Goal: Task Accomplishment & Management: Manage account settings

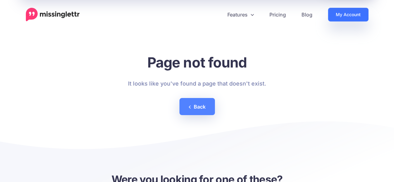
click at [343, 17] on link "My Account" at bounding box center [348, 15] width 41 height 14
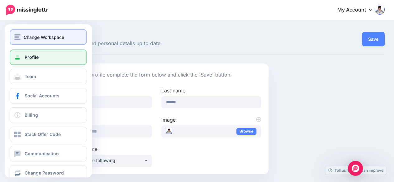
click at [26, 41] on button "Change Workspace" at bounding box center [48, 37] width 77 height 16
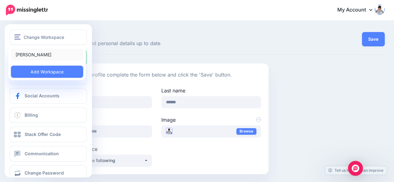
click at [31, 55] on link "[PERSON_NAME]" at bounding box center [47, 55] width 72 height 12
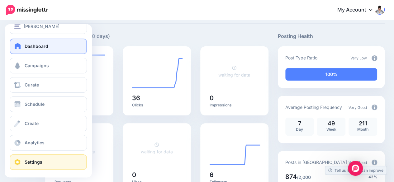
scroll to position [12, 0]
click at [28, 157] on link "Settings" at bounding box center [48, 162] width 77 height 16
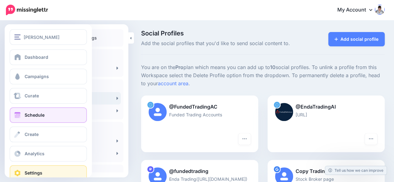
click at [46, 115] on link "Schedule" at bounding box center [48, 116] width 77 height 16
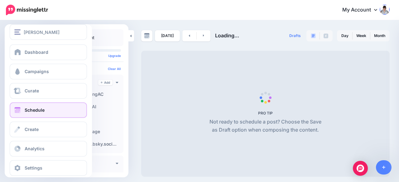
scroll to position [12, 0]
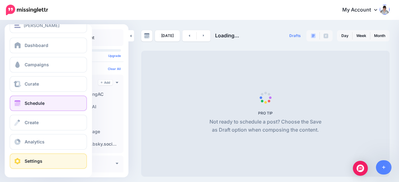
click at [32, 168] on link "Settings" at bounding box center [48, 162] width 77 height 16
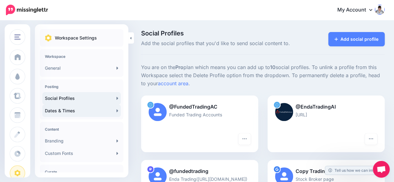
click at [82, 111] on link "Dates & Times" at bounding box center [81, 111] width 79 height 12
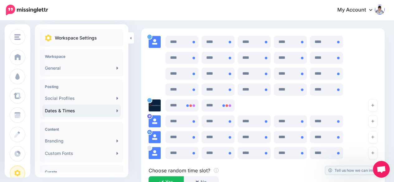
scroll to position [405, 0]
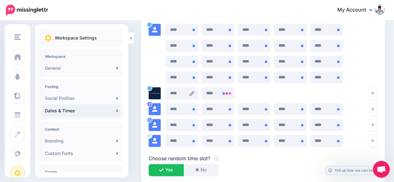
click at [191, 93] on icon at bounding box center [191, 93] width 5 height 5
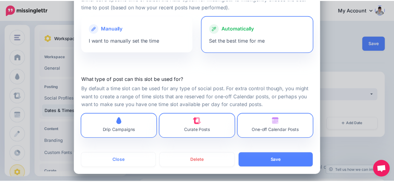
scroll to position [47, 0]
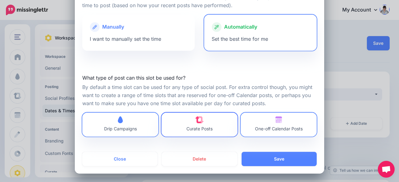
click at [190, 129] on span "Curate Posts" at bounding box center [199, 128] width 26 height 5
click at [271, 127] on span "One-off Calendar Posts" at bounding box center [279, 128] width 48 height 5
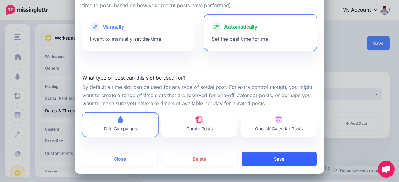
click at [271, 159] on button "Save" at bounding box center [279, 159] width 75 height 14
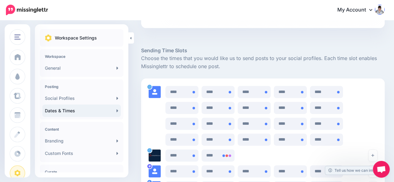
scroll to position [429, 0]
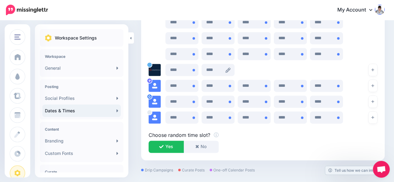
click at [227, 69] on icon at bounding box center [228, 70] width 5 height 5
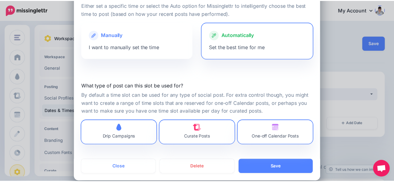
scroll to position [47, 0]
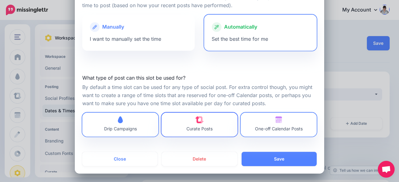
click at [203, 134] on link "Curate Posts" at bounding box center [199, 125] width 76 height 24
click at [264, 124] on span "One-off Calendar Posts" at bounding box center [279, 125] width 48 height 17
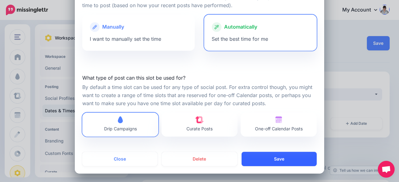
click at [268, 162] on button "Save" at bounding box center [279, 159] width 75 height 14
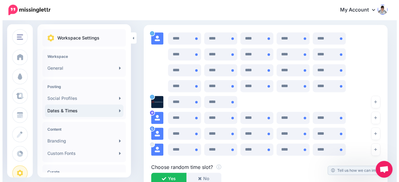
scroll to position [397, 0]
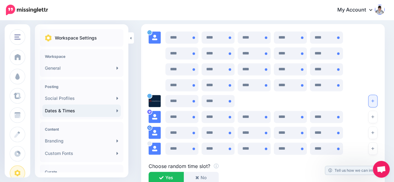
click at [374, 100] on icon "button" at bounding box center [372, 101] width 3 height 4
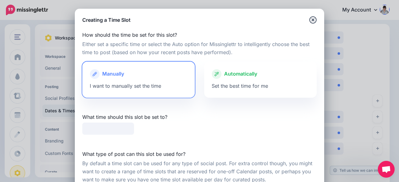
type input "*****"
click at [236, 82] on div at bounding box center [261, 80] width 98 height 3
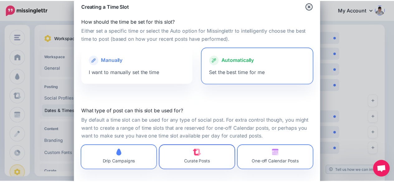
scroll to position [47, 0]
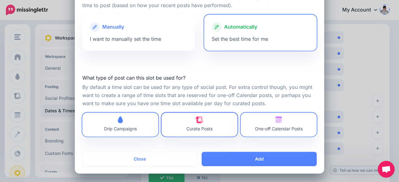
click at [208, 125] on span "Curate Posts" at bounding box center [199, 125] width 26 height 17
click at [279, 122] on img at bounding box center [278, 120] width 7 height 7
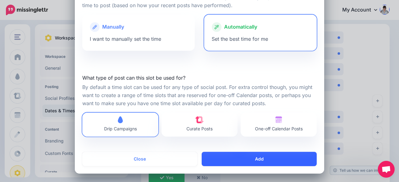
click at [266, 156] on button "Add" at bounding box center [259, 159] width 115 height 14
click at [259, 156] on button "button" at bounding box center [259, 159] width 115 height 14
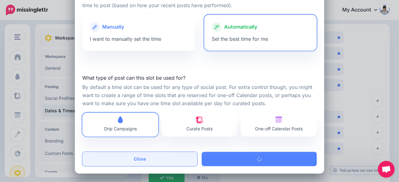
click at [132, 158] on button "Close" at bounding box center [139, 159] width 115 height 14
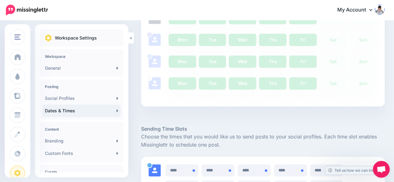
scroll to position [179, 0]
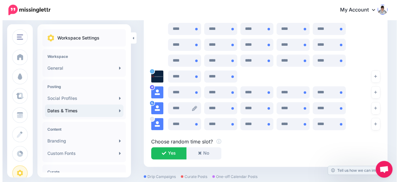
scroll to position [411, 0]
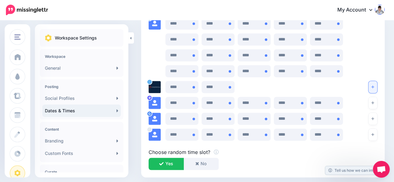
click at [377, 84] on button "button" at bounding box center [373, 87] width 9 height 12
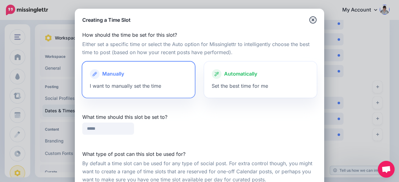
click at [228, 82] on div at bounding box center [261, 80] width 98 height 3
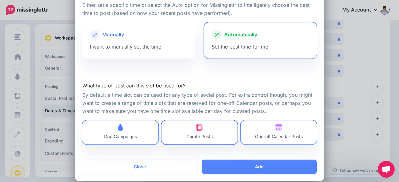
scroll to position [47, 0]
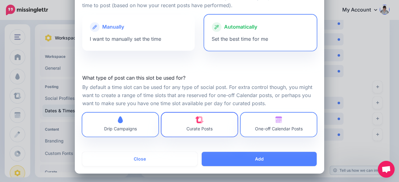
click at [189, 122] on span "Curate Posts" at bounding box center [199, 125] width 26 height 17
click at [275, 124] on span "One-off Calendar Posts" at bounding box center [279, 125] width 48 height 17
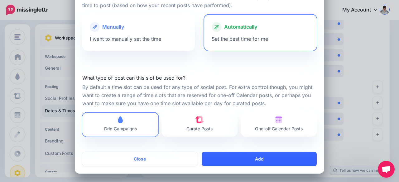
click at [264, 156] on button "Add" at bounding box center [259, 159] width 115 height 14
click at [219, 152] on button "button" at bounding box center [259, 159] width 115 height 14
click at [219, 156] on button "button" at bounding box center [259, 159] width 115 height 14
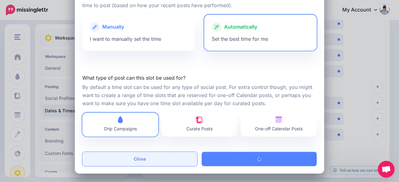
click at [155, 160] on button "Close" at bounding box center [139, 159] width 115 height 14
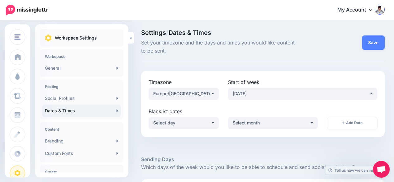
scroll to position [0, 0]
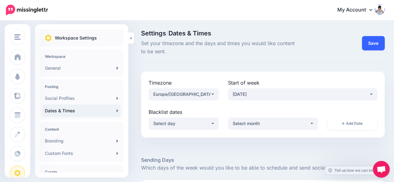
click at [383, 43] on button "Save" at bounding box center [373, 43] width 23 height 14
click at [261, 61] on div "Settings / Dates & Times Set your timezone and the days and times you would lik…" at bounding box center [263, 46] width 244 height 33
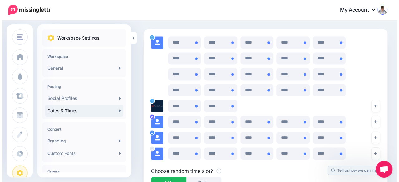
scroll to position [405, 0]
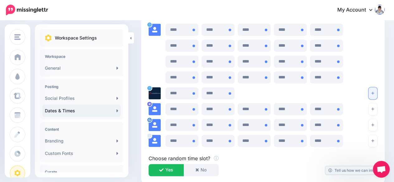
click at [374, 93] on icon "button" at bounding box center [372, 93] width 3 height 3
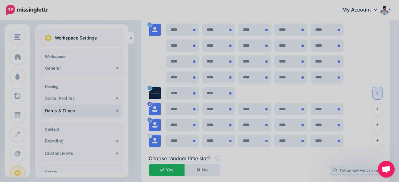
scroll to position [0, 0]
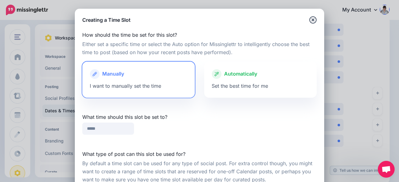
type input "*****"
click at [267, 87] on div "Automatically Set the best time for me" at bounding box center [260, 80] width 113 height 36
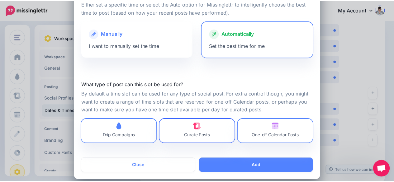
scroll to position [47, 0]
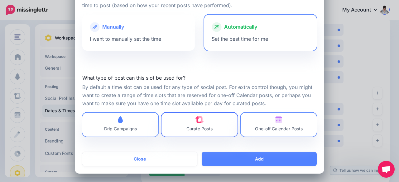
click at [214, 118] on link "Curate Posts" at bounding box center [199, 125] width 76 height 24
click at [284, 123] on span "One-off Calendar Posts" at bounding box center [279, 125] width 48 height 17
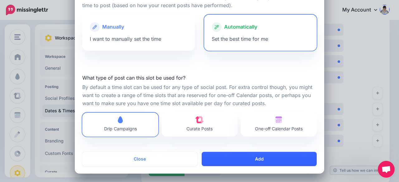
click at [272, 159] on button "Add" at bounding box center [259, 159] width 115 height 14
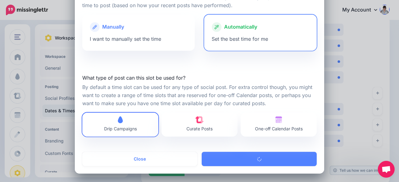
click at [131, 121] on span "Drip Campaigns" at bounding box center [120, 125] width 33 height 17
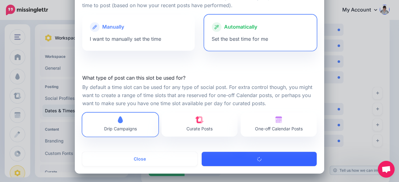
drag, startPoint x: 229, startPoint y: 160, endPoint x: 213, endPoint y: 159, distance: 16.2
click at [229, 160] on button "button" at bounding box center [259, 159] width 115 height 14
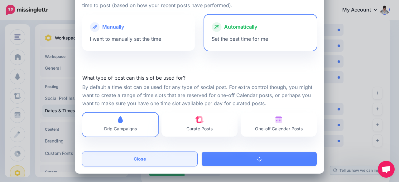
click at [152, 159] on button "Close" at bounding box center [139, 159] width 115 height 14
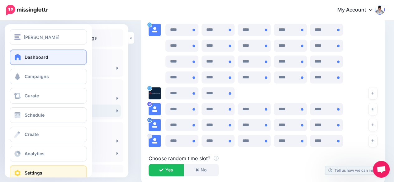
click at [20, 57] on span at bounding box center [18, 57] width 8 height 6
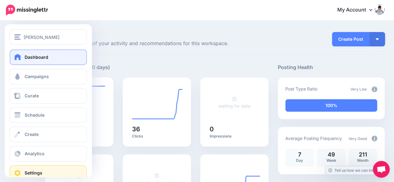
click at [41, 170] on link "Settings" at bounding box center [48, 173] width 77 height 16
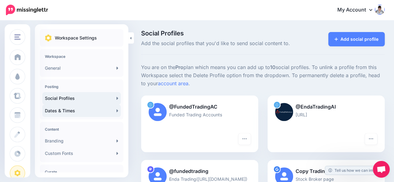
click at [86, 110] on link "Dates & Times" at bounding box center [81, 111] width 79 height 12
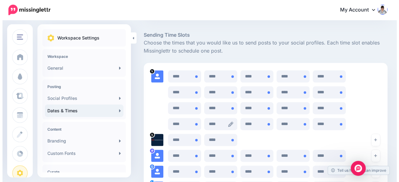
scroll to position [405, 0]
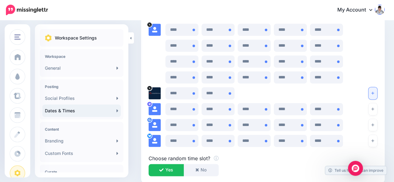
click at [377, 92] on button "button" at bounding box center [373, 93] width 9 height 12
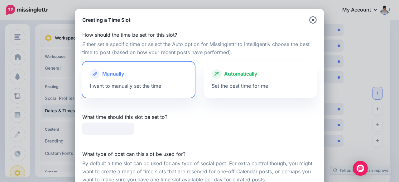
type input "*****"
click at [279, 80] on div at bounding box center [261, 80] width 98 height 3
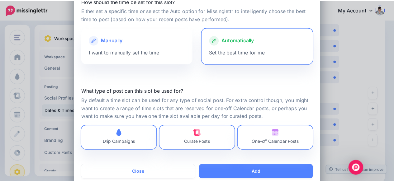
scroll to position [47, 0]
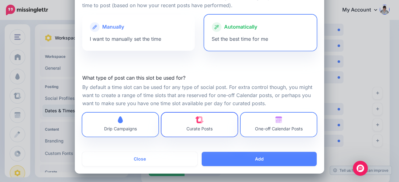
click at [215, 121] on link "Curate Posts" at bounding box center [199, 125] width 76 height 24
click at [261, 127] on span "One-off Calendar Posts" at bounding box center [279, 128] width 48 height 5
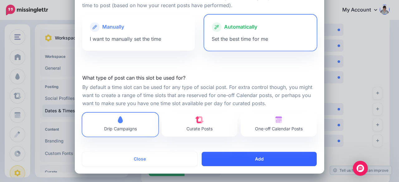
click at [260, 158] on button "Add" at bounding box center [259, 159] width 115 height 14
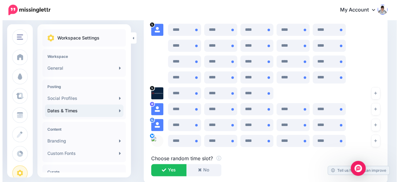
scroll to position [429, 0]
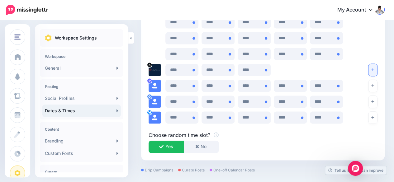
click at [377, 67] on button "button" at bounding box center [373, 70] width 9 height 12
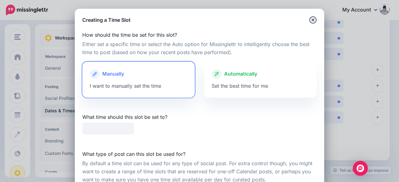
type input "*****"
click at [243, 79] on div "Automatically" at bounding box center [261, 74] width 98 height 10
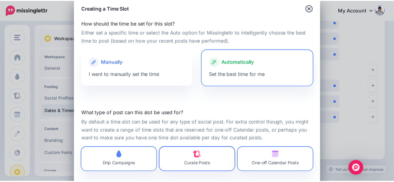
scroll to position [47, 0]
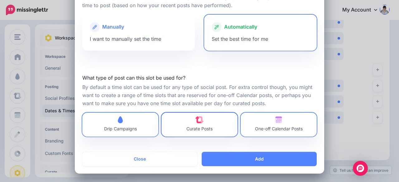
click at [214, 121] on link "Curate Posts" at bounding box center [199, 125] width 76 height 24
click at [255, 123] on span "One-off Calendar Posts" at bounding box center [279, 125] width 48 height 17
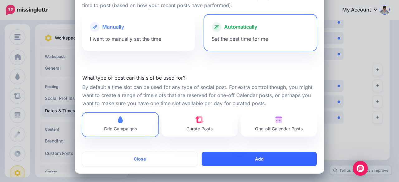
click at [258, 158] on button "Add" at bounding box center [259, 159] width 115 height 14
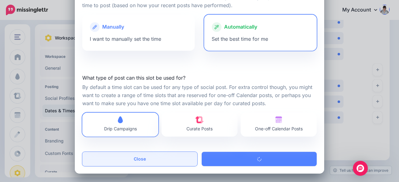
click at [141, 156] on button "Close" at bounding box center [139, 159] width 115 height 14
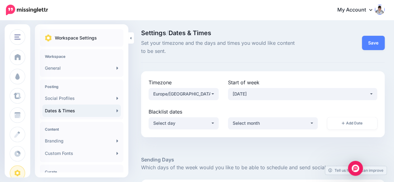
scroll to position [0, 0]
click at [379, 43] on button "Save" at bounding box center [373, 43] width 23 height 14
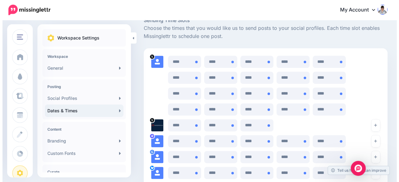
scroll to position [374, 0]
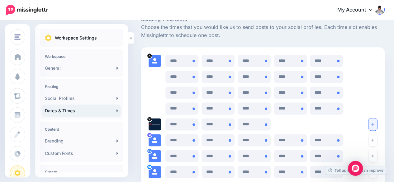
click at [377, 126] on button "button" at bounding box center [373, 124] width 9 height 12
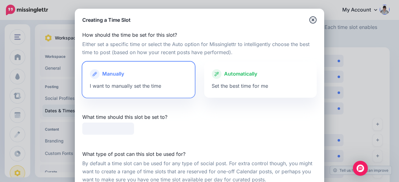
type input "*****"
click at [235, 82] on div at bounding box center [261, 80] width 98 height 3
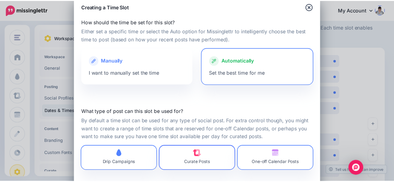
scroll to position [47, 0]
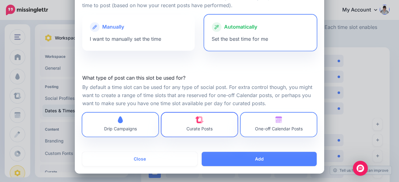
click at [211, 121] on link "Curate Posts" at bounding box center [199, 125] width 76 height 24
click at [279, 122] on img at bounding box center [278, 120] width 7 height 7
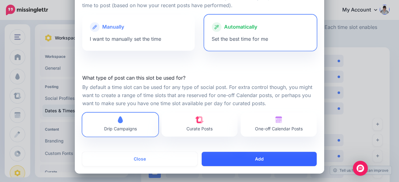
click at [270, 162] on button "Add" at bounding box center [259, 159] width 115 height 14
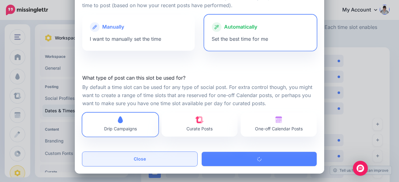
click at [125, 158] on button "Close" at bounding box center [139, 159] width 115 height 14
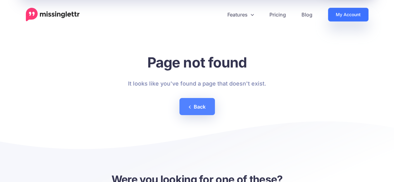
click at [355, 13] on link "My Account" at bounding box center [348, 15] width 41 height 14
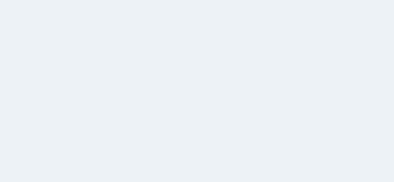
select select
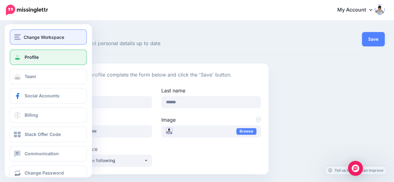
click at [33, 37] on span "Change Workspace" at bounding box center [44, 37] width 41 height 7
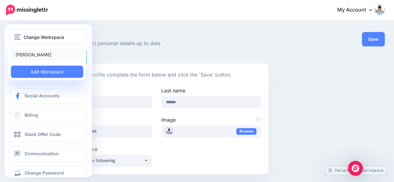
click at [38, 55] on link "[PERSON_NAME]" at bounding box center [47, 55] width 72 height 12
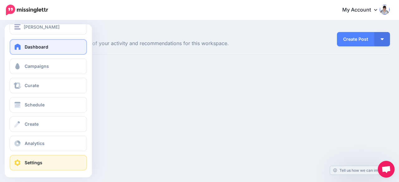
scroll to position [12, 0]
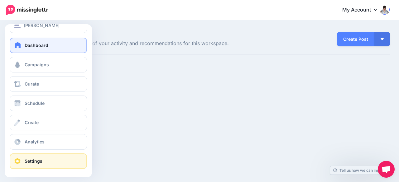
click at [41, 161] on span "Settings" at bounding box center [34, 161] width 18 height 5
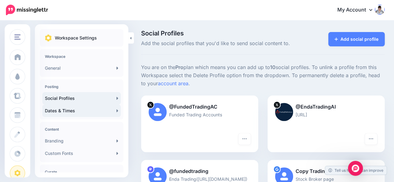
click at [80, 110] on link "Dates & Times" at bounding box center [81, 111] width 79 height 12
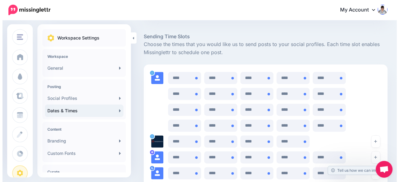
scroll to position [374, 0]
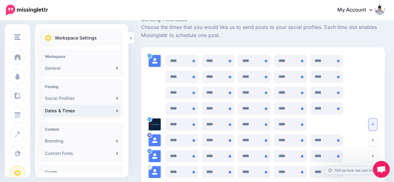
click at [376, 124] on button "button" at bounding box center [373, 124] width 9 height 12
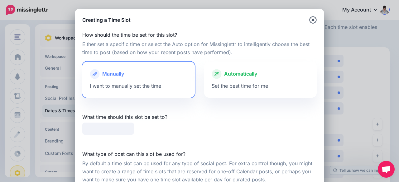
type input "*****"
click at [220, 88] on span "Set the best time for me" at bounding box center [240, 86] width 56 height 6
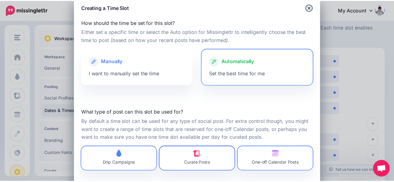
scroll to position [47, 0]
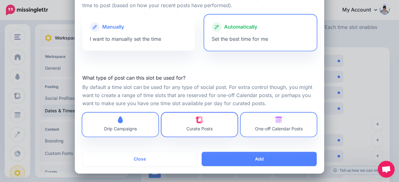
click at [178, 130] on link "Curate Posts" at bounding box center [199, 125] width 76 height 24
click at [257, 125] on span "One-off Calendar Posts" at bounding box center [279, 125] width 48 height 17
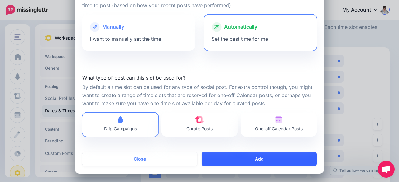
click at [254, 157] on button "Add" at bounding box center [259, 159] width 115 height 14
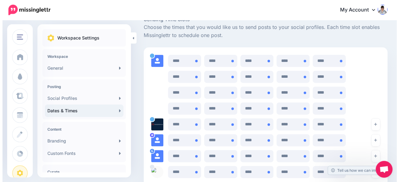
scroll to position [429, 0]
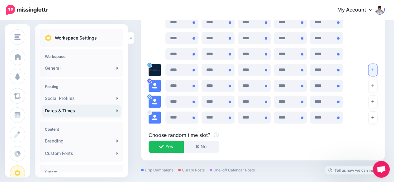
click at [374, 70] on icon "button" at bounding box center [372, 70] width 3 height 4
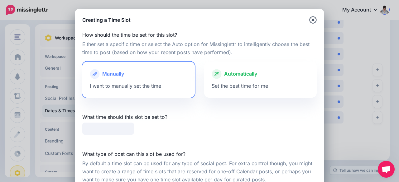
type input "*****"
click at [237, 78] on span "Automatically" at bounding box center [240, 74] width 33 height 8
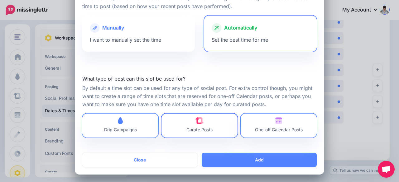
scroll to position [47, 0]
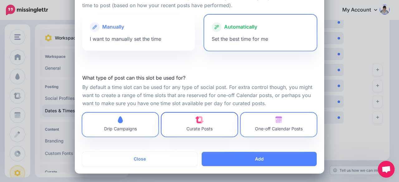
click at [221, 132] on link "Curate Posts" at bounding box center [199, 125] width 76 height 24
click at [273, 128] on span "One-off Calendar Posts" at bounding box center [279, 128] width 48 height 5
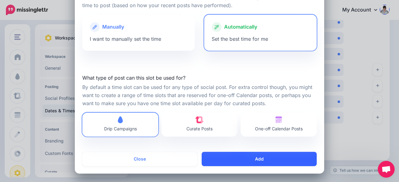
click at [271, 156] on button "Add" at bounding box center [259, 159] width 115 height 14
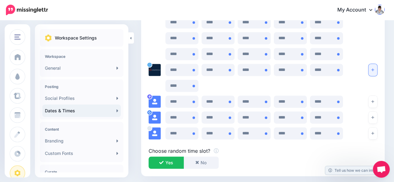
click at [374, 68] on icon "button" at bounding box center [372, 70] width 3 height 4
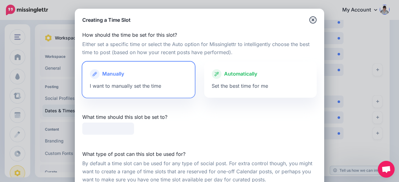
type input "*****"
click at [239, 79] on div at bounding box center [261, 80] width 98 height 3
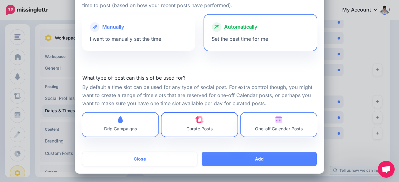
click at [219, 136] on link "Curate Posts" at bounding box center [199, 125] width 76 height 24
click at [272, 128] on span "One-off Calendar Posts" at bounding box center [279, 128] width 48 height 5
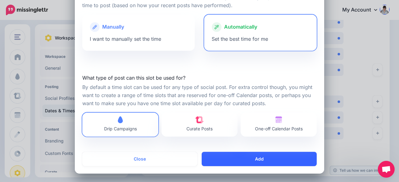
click at [269, 159] on button "Add" at bounding box center [259, 159] width 115 height 14
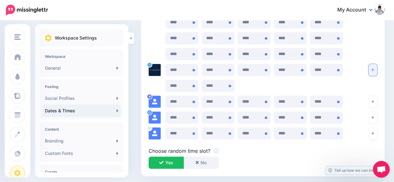
click at [376, 71] on button "button" at bounding box center [373, 70] width 9 height 12
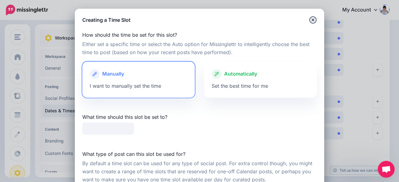
type input "*****"
click at [239, 77] on span "Automatically" at bounding box center [240, 74] width 33 height 8
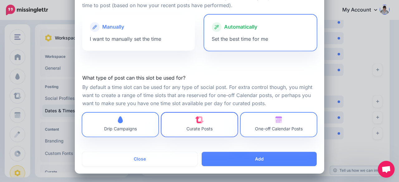
click at [212, 124] on link "Curate Posts" at bounding box center [199, 125] width 76 height 24
click at [262, 128] on span "One-off Calendar Posts" at bounding box center [279, 128] width 48 height 5
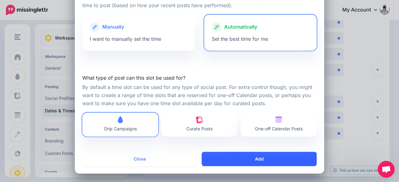
click at [259, 157] on button "Add" at bounding box center [259, 159] width 115 height 14
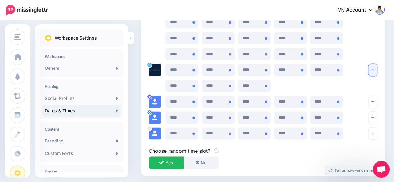
click at [373, 69] on button "button" at bounding box center [373, 70] width 9 height 12
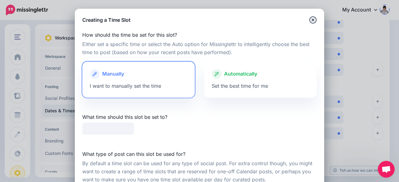
type input "*****"
click at [249, 84] on span "Set the best time for me" at bounding box center [240, 86] width 56 height 6
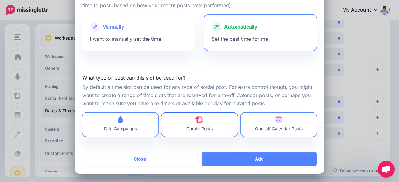
click at [225, 134] on link "Curate Posts" at bounding box center [199, 125] width 76 height 24
click at [269, 124] on span "One-off Calendar Posts" at bounding box center [279, 125] width 48 height 17
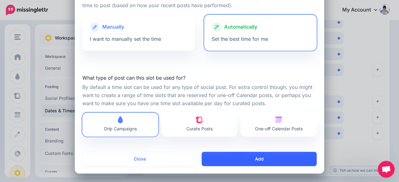
click at [267, 158] on button "Add" at bounding box center [259, 159] width 115 height 14
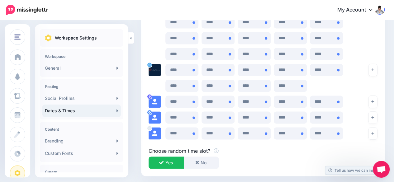
click at [374, 69] on icon "button" at bounding box center [372, 70] width 3 height 4
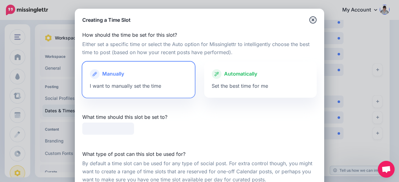
type input "*****"
click at [240, 78] on div "Automatically" at bounding box center [261, 74] width 98 height 10
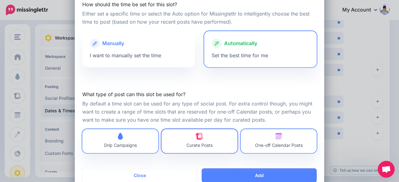
scroll to position [31, 0]
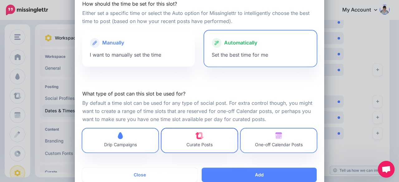
click at [212, 145] on link "Curate Posts" at bounding box center [199, 141] width 76 height 24
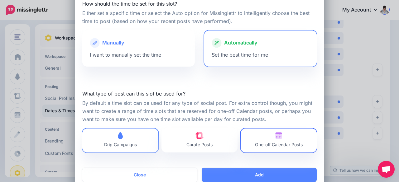
click at [256, 141] on span "One-off Calendar Posts" at bounding box center [279, 140] width 48 height 17
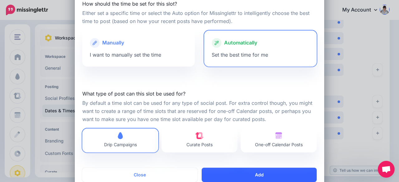
click at [251, 174] on button "Add" at bounding box center [259, 175] width 115 height 14
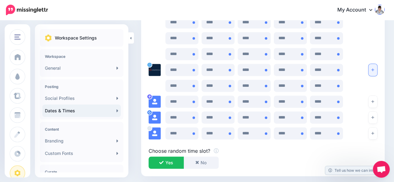
click at [377, 71] on button "button" at bounding box center [373, 70] width 9 height 12
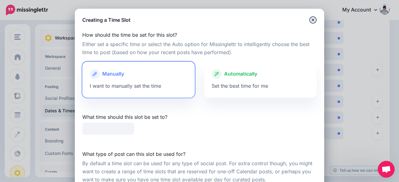
type input "*****"
click at [254, 86] on span "Set the best time for me" at bounding box center [240, 86] width 56 height 6
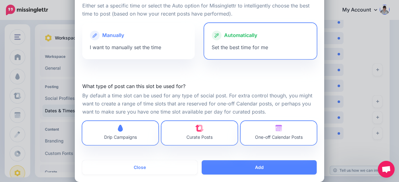
scroll to position [47, 0]
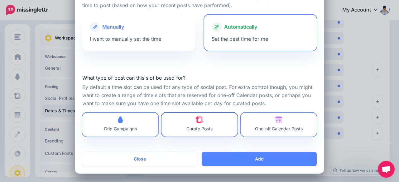
click at [234, 132] on link "Curate Posts" at bounding box center [199, 125] width 76 height 24
click at [255, 128] on span "One-off Calendar Posts" at bounding box center [279, 128] width 48 height 5
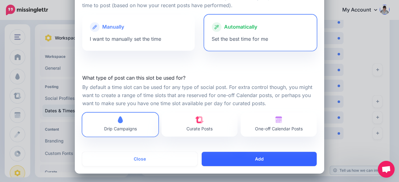
click at [259, 158] on button "Add" at bounding box center [259, 159] width 115 height 14
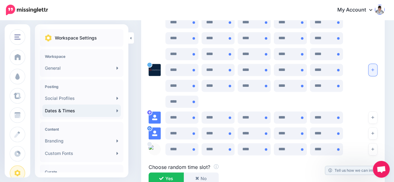
click at [374, 68] on button "button" at bounding box center [373, 70] width 9 height 12
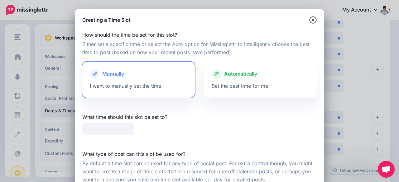
type input "*****"
click at [239, 67] on div "Automatically Set the best time for me" at bounding box center [260, 80] width 113 height 36
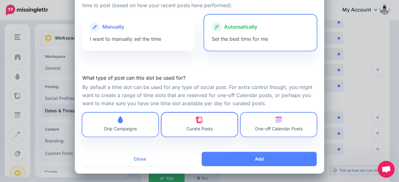
click at [215, 122] on link "Curate Posts" at bounding box center [199, 125] width 76 height 24
click at [266, 124] on span "One-off Calendar Posts" at bounding box center [279, 125] width 48 height 17
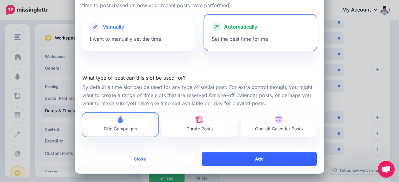
click at [265, 156] on button "Add" at bounding box center [259, 159] width 115 height 14
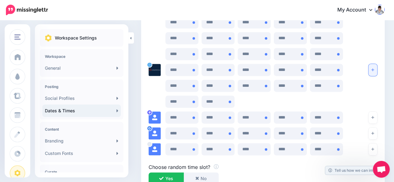
click at [377, 67] on button "button" at bounding box center [373, 70] width 9 height 12
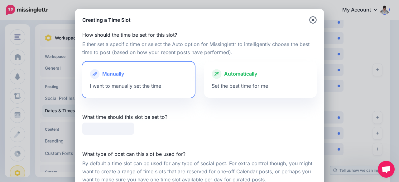
type input "*****"
click at [239, 88] on span "Set the best time for me" at bounding box center [240, 86] width 56 height 6
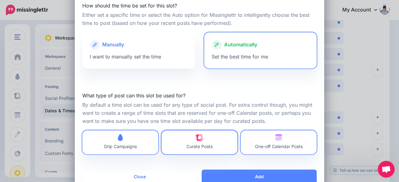
scroll to position [31, 0]
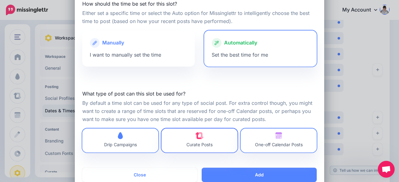
click at [218, 147] on link "Curate Posts" at bounding box center [199, 141] width 76 height 24
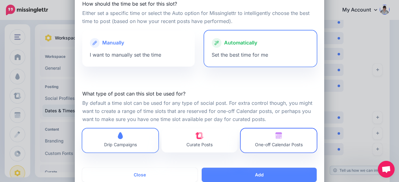
click at [256, 145] on span "One-off Calendar Posts" at bounding box center [279, 144] width 48 height 5
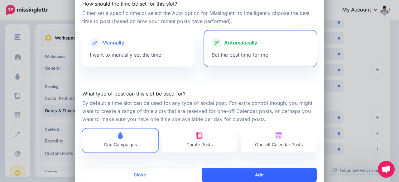
click at [256, 172] on button "Add" at bounding box center [259, 175] width 115 height 14
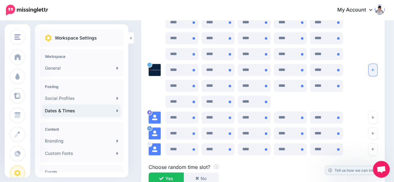
click at [375, 67] on button "button" at bounding box center [373, 70] width 9 height 12
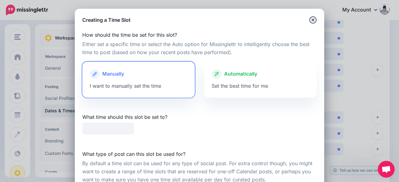
type input "*****"
click at [251, 83] on div "Automatically Set the best time for me" at bounding box center [260, 80] width 113 height 36
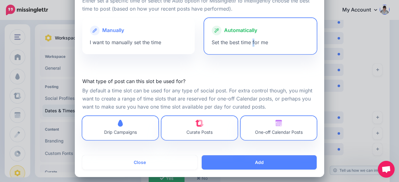
scroll to position [47, 0]
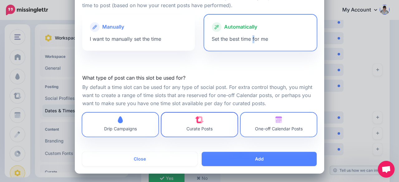
click at [216, 130] on link "Curate Posts" at bounding box center [199, 125] width 76 height 24
click at [266, 133] on link "One-off Calendar Posts" at bounding box center [279, 125] width 76 height 24
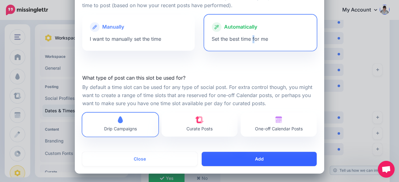
click at [262, 157] on button "Add" at bounding box center [259, 159] width 115 height 14
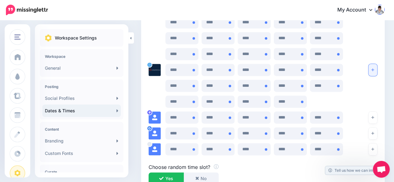
click at [374, 69] on button "button" at bounding box center [373, 70] width 9 height 12
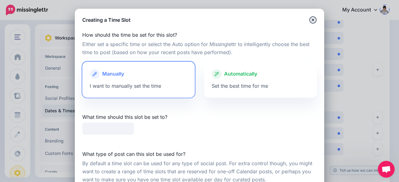
type input "*****"
click at [247, 82] on div at bounding box center [261, 80] width 98 height 3
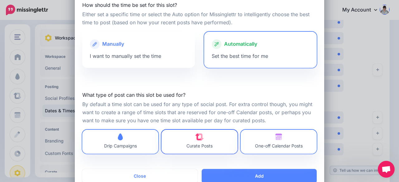
scroll to position [31, 0]
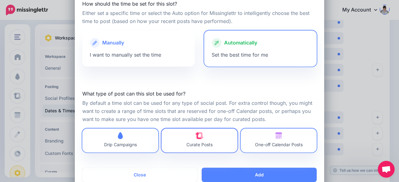
click at [199, 141] on span "Curate Posts" at bounding box center [199, 140] width 26 height 17
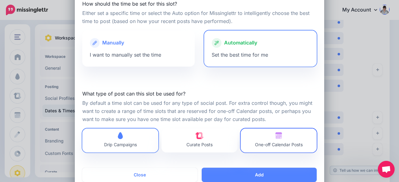
click at [260, 143] on span "One-off Calendar Posts" at bounding box center [279, 144] width 48 height 5
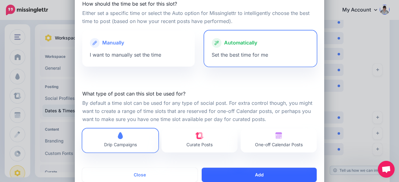
click at [260, 170] on button "Add" at bounding box center [259, 175] width 115 height 14
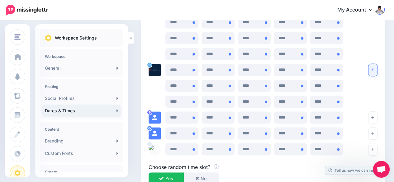
click at [375, 69] on button "button" at bounding box center [373, 70] width 9 height 12
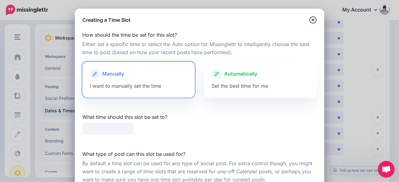
type input "*****"
click at [240, 85] on span "Set the best time for me" at bounding box center [240, 86] width 56 height 6
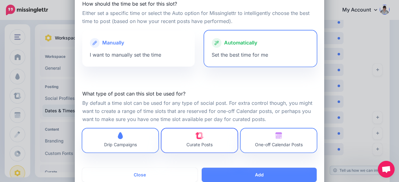
click at [204, 134] on span "Curate Posts" at bounding box center [199, 140] width 26 height 17
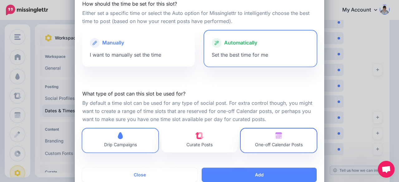
click at [263, 141] on span "One-off Calendar Posts" at bounding box center [279, 140] width 48 height 17
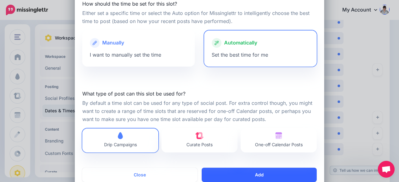
click at [257, 173] on button "Add" at bounding box center [259, 175] width 115 height 14
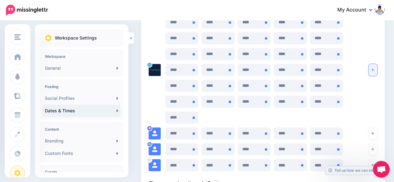
click at [377, 67] on button "button" at bounding box center [373, 70] width 9 height 12
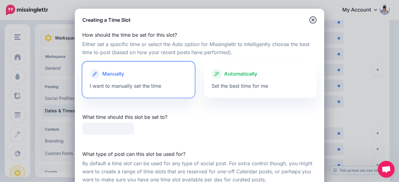
type input "*****"
click at [248, 91] on div "Automatically Set the best time for me" at bounding box center [260, 80] width 113 height 36
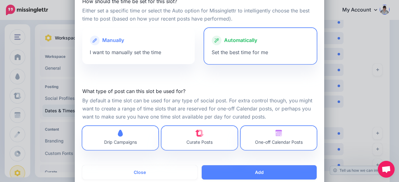
scroll to position [47, 0]
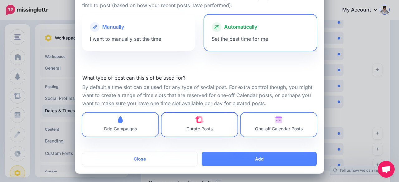
click at [220, 131] on link "Curate Posts" at bounding box center [199, 125] width 76 height 24
click at [267, 131] on span "One-off Calendar Posts" at bounding box center [279, 128] width 48 height 5
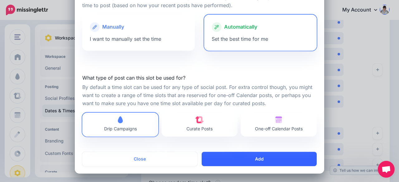
click at [267, 157] on button "Add" at bounding box center [259, 159] width 115 height 14
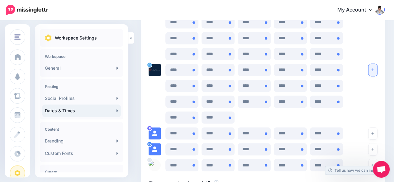
click at [375, 69] on button "button" at bounding box center [373, 70] width 9 height 12
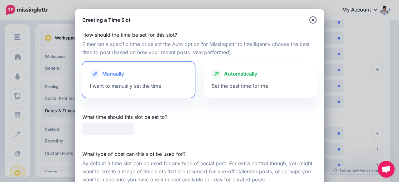
type input "*****"
drag, startPoint x: 256, startPoint y: 81, endPoint x: 253, endPoint y: 98, distance: 16.6
click at [256, 81] on div at bounding box center [261, 80] width 98 height 3
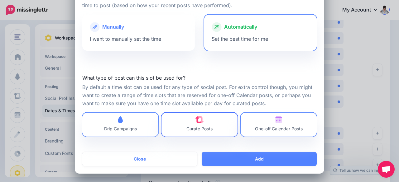
click at [217, 126] on link "Curate Posts" at bounding box center [199, 125] width 76 height 24
click at [267, 127] on span "One-off Calendar Posts" at bounding box center [279, 128] width 48 height 5
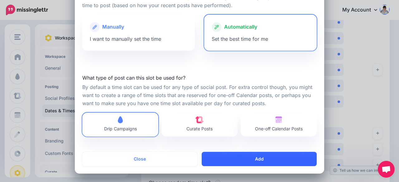
click at [266, 160] on button "Add" at bounding box center [259, 159] width 115 height 14
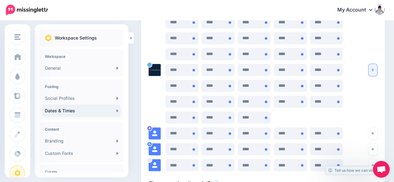
click at [376, 69] on button "button" at bounding box center [373, 70] width 9 height 12
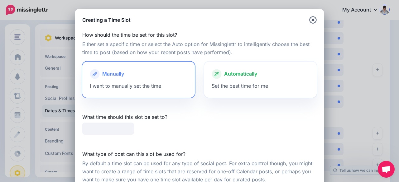
type input "*****"
click at [259, 79] on div at bounding box center [261, 80] width 98 height 3
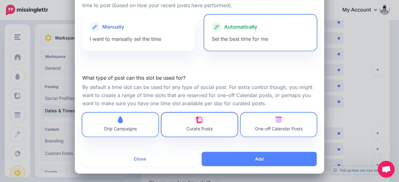
click at [216, 128] on link "Curate Posts" at bounding box center [199, 125] width 76 height 24
click at [269, 129] on span "One-off Calendar Posts" at bounding box center [279, 128] width 48 height 5
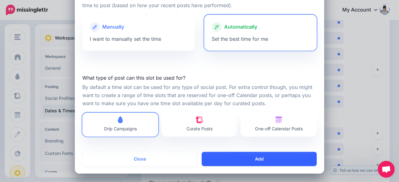
click at [272, 159] on button "Add" at bounding box center [259, 159] width 115 height 14
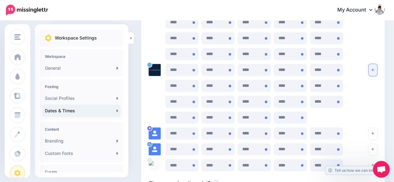
click at [377, 69] on button "button" at bounding box center [373, 70] width 9 height 12
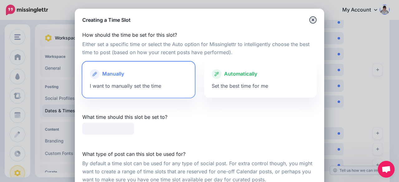
type input "*****"
click at [254, 82] on div "Automatically Set the best time for me" at bounding box center [260, 80] width 113 height 36
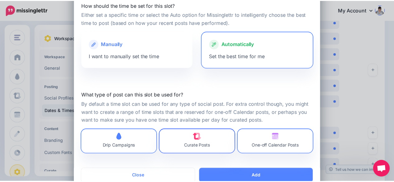
scroll to position [31, 0]
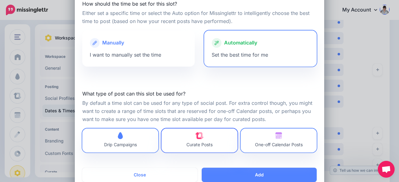
click at [223, 138] on link "Curate Posts" at bounding box center [199, 141] width 76 height 24
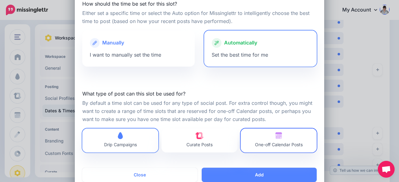
click at [264, 138] on span "One-off Calendar Posts" at bounding box center [279, 140] width 48 height 17
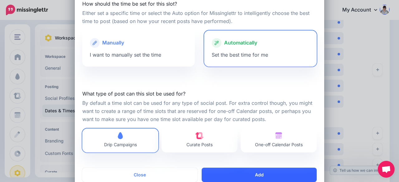
click at [266, 172] on button "Add" at bounding box center [259, 175] width 115 height 14
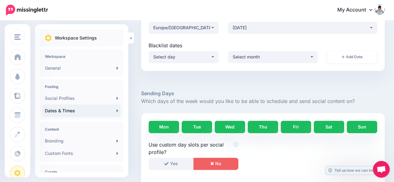
scroll to position [0, 0]
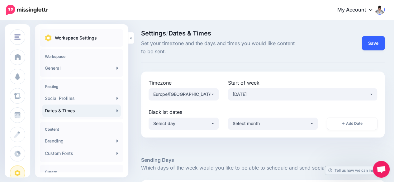
click at [381, 49] on button "Save" at bounding box center [373, 43] width 23 height 14
click at [385, 41] on button "Save" at bounding box center [373, 43] width 23 height 14
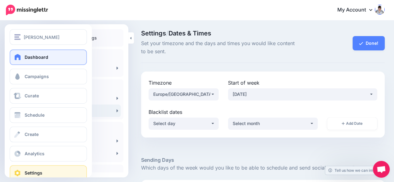
click at [31, 57] on span "Dashboard" at bounding box center [37, 57] width 24 height 5
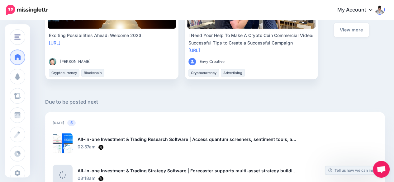
scroll to position [187, 0]
